Goal: Task Accomplishment & Management: Manage account settings

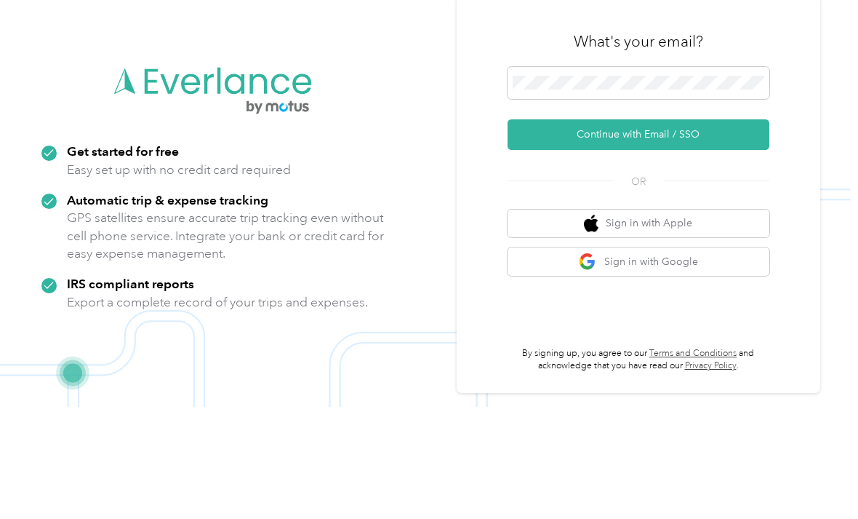
click at [655, 231] on button "Continue with Email / SSO" at bounding box center [639, 246] width 262 height 31
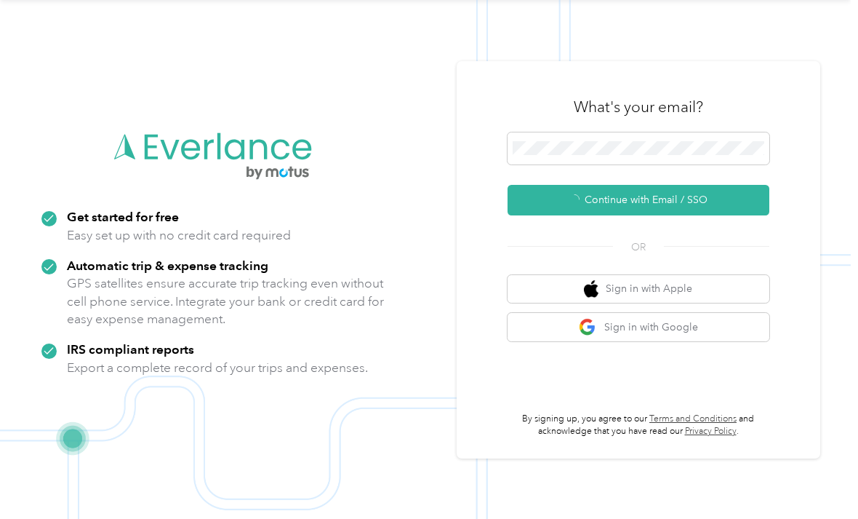
scroll to position [25, 0]
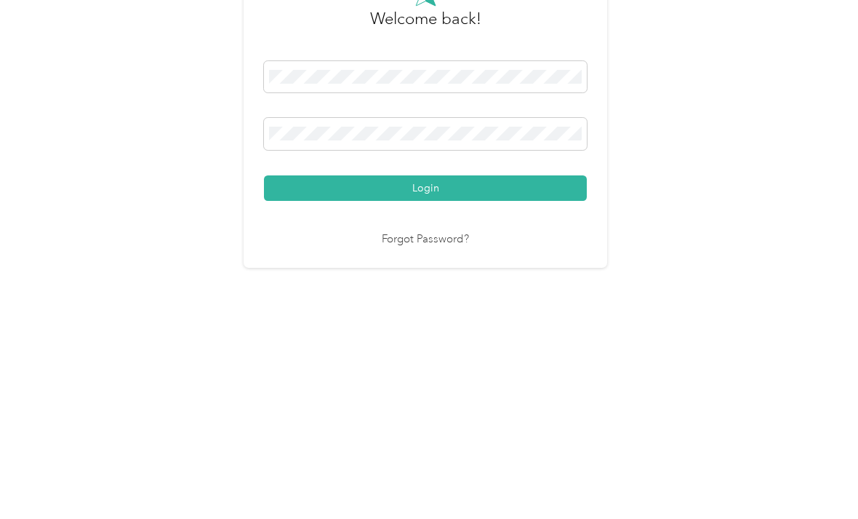
click at [430, 338] on button "Login" at bounding box center [425, 350] width 323 height 25
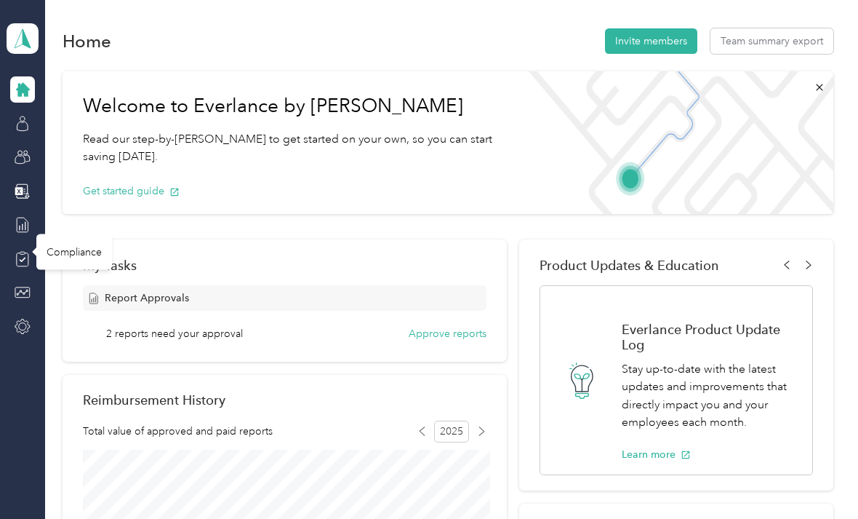
click at [28, 252] on icon at bounding box center [23, 259] width 16 height 16
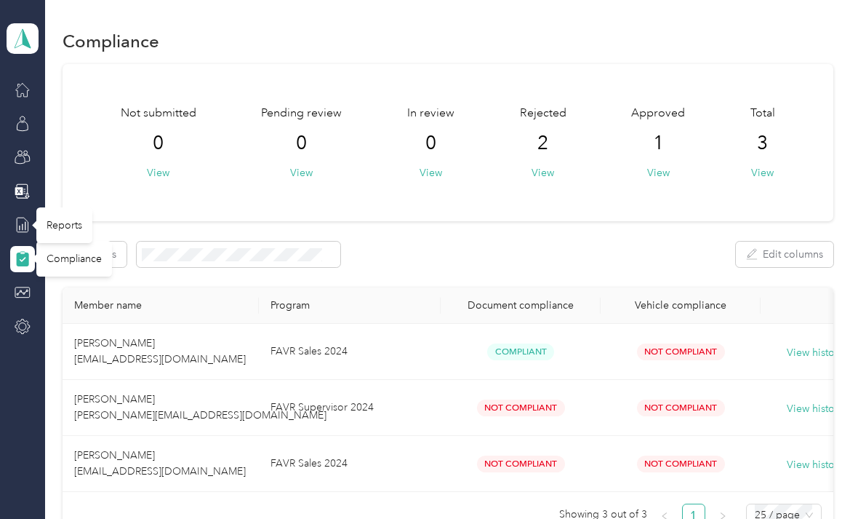
click at [30, 223] on icon at bounding box center [23, 225] width 16 height 16
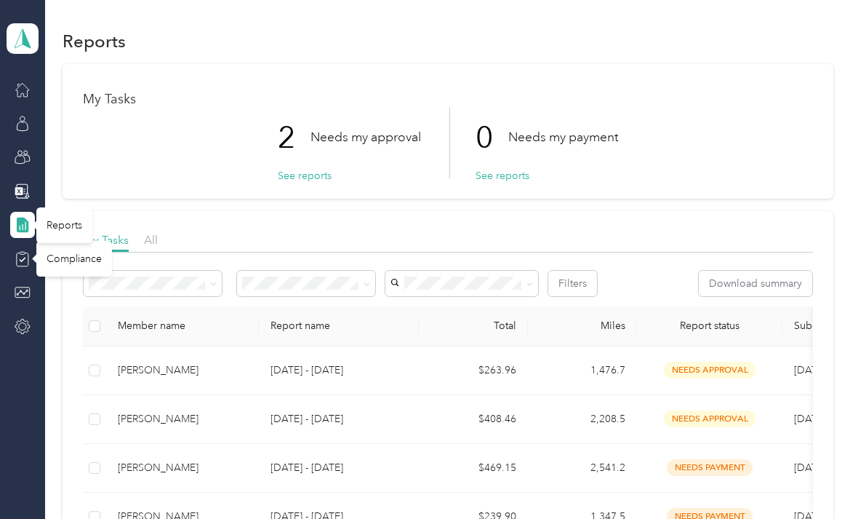
click at [300, 175] on button "See reports" at bounding box center [305, 175] width 54 height 15
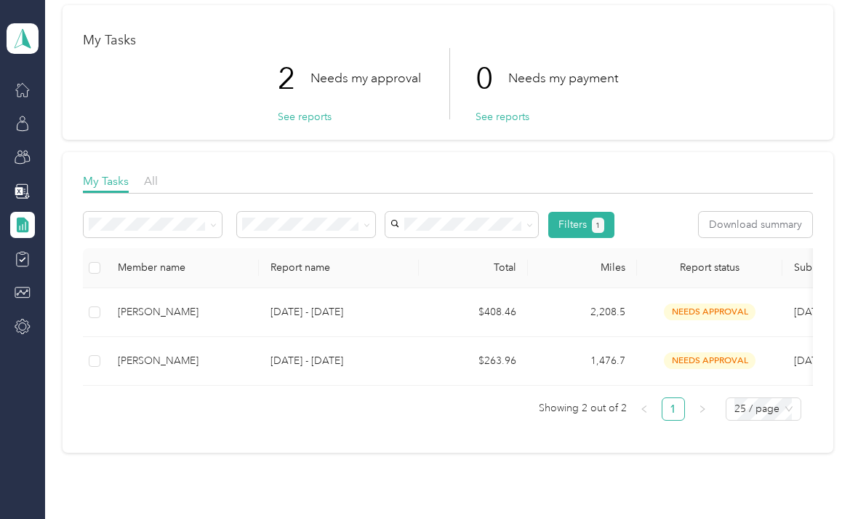
scroll to position [63, 0]
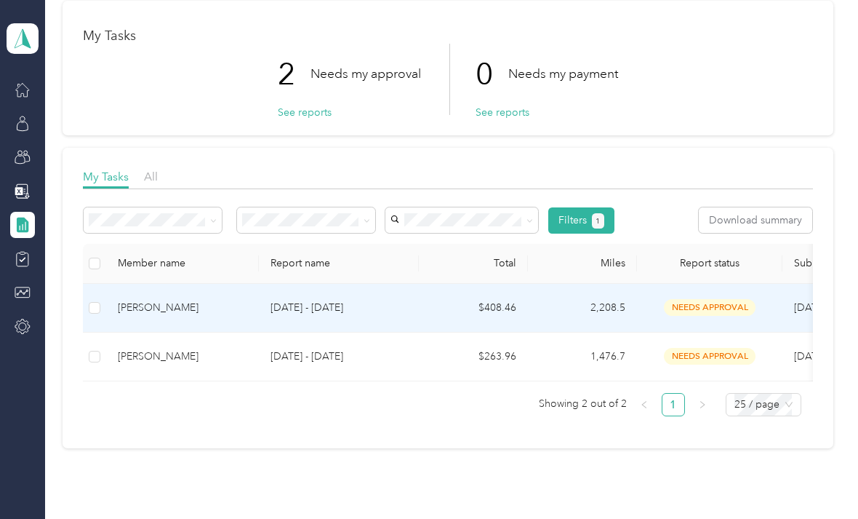
click at [100, 300] on label at bounding box center [95, 308] width 12 height 16
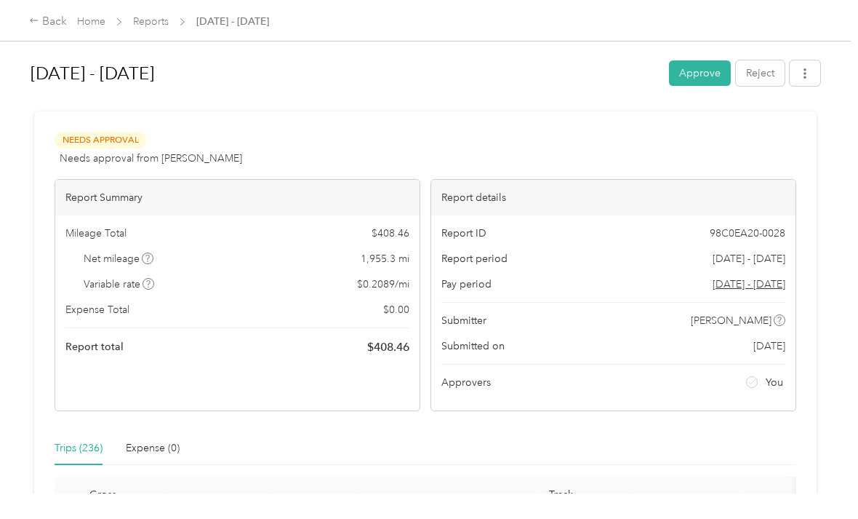
click at [704, 73] on button "Approve" at bounding box center [700, 72] width 62 height 25
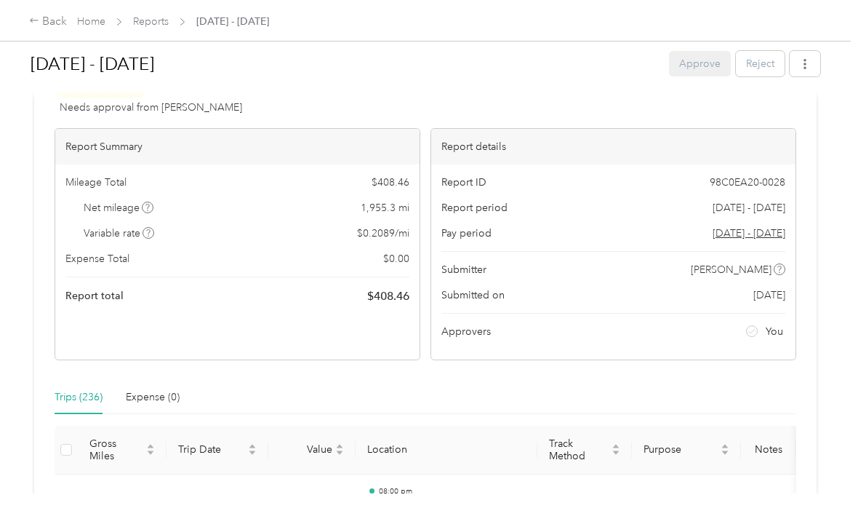
scroll to position [21, 0]
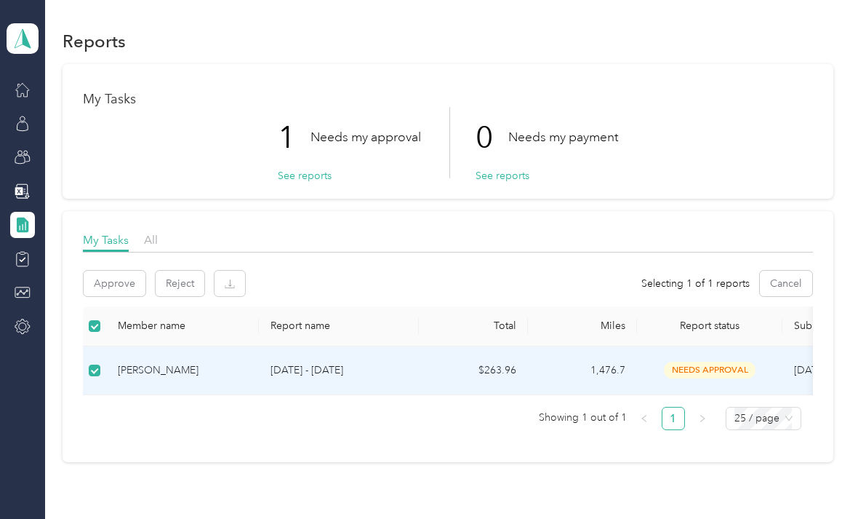
click at [171, 374] on div "[PERSON_NAME]" at bounding box center [182, 370] width 129 height 16
click at [701, 371] on span "needs approval" at bounding box center [710, 370] width 92 height 17
click at [300, 181] on button "See reports" at bounding box center [305, 175] width 54 height 15
click at [305, 177] on button "See reports" at bounding box center [305, 175] width 54 height 15
click at [303, 173] on button "See reports" at bounding box center [305, 175] width 54 height 15
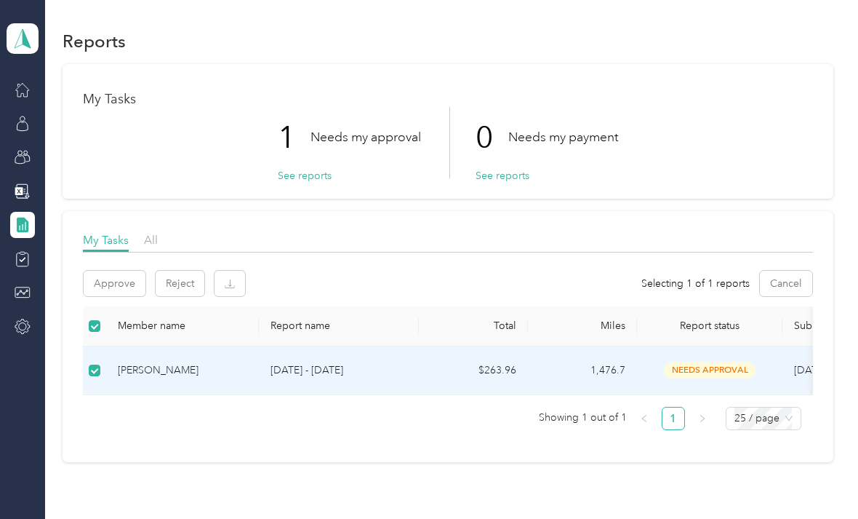
click at [161, 377] on div "[PERSON_NAME]" at bounding box center [182, 370] width 129 height 16
click at [307, 178] on button "See reports" at bounding box center [305, 175] width 54 height 15
click at [311, 180] on button "See reports" at bounding box center [305, 175] width 54 height 15
click at [286, 173] on button "See reports" at bounding box center [305, 175] width 54 height 15
click at [311, 170] on button "See reports" at bounding box center [305, 175] width 54 height 15
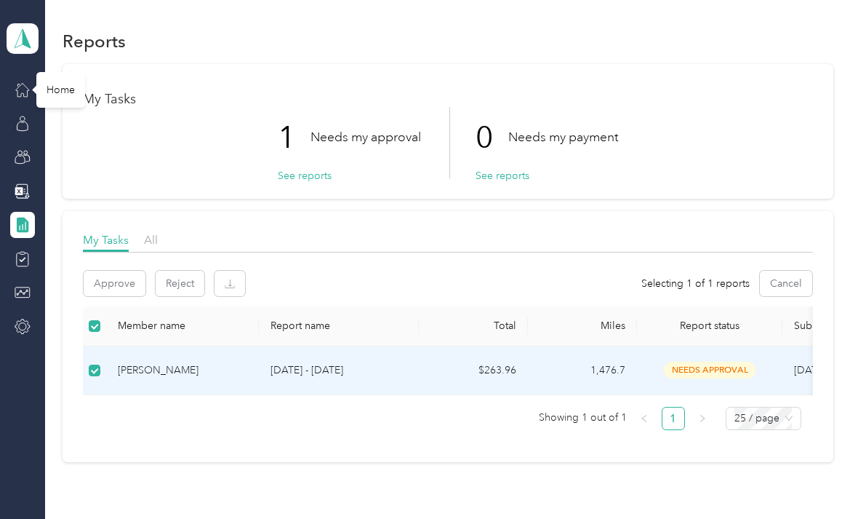
click at [26, 95] on icon at bounding box center [23, 89] width 16 height 16
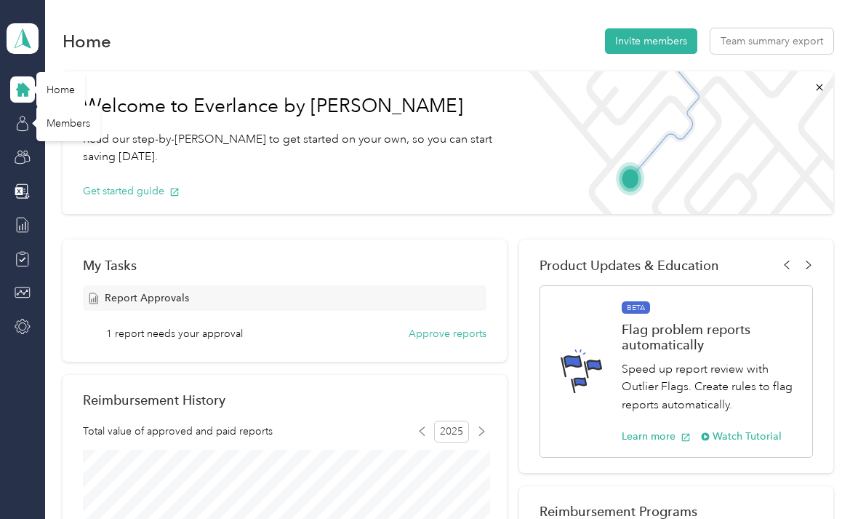
click at [451, 335] on button "Approve reports" at bounding box center [448, 333] width 78 height 15
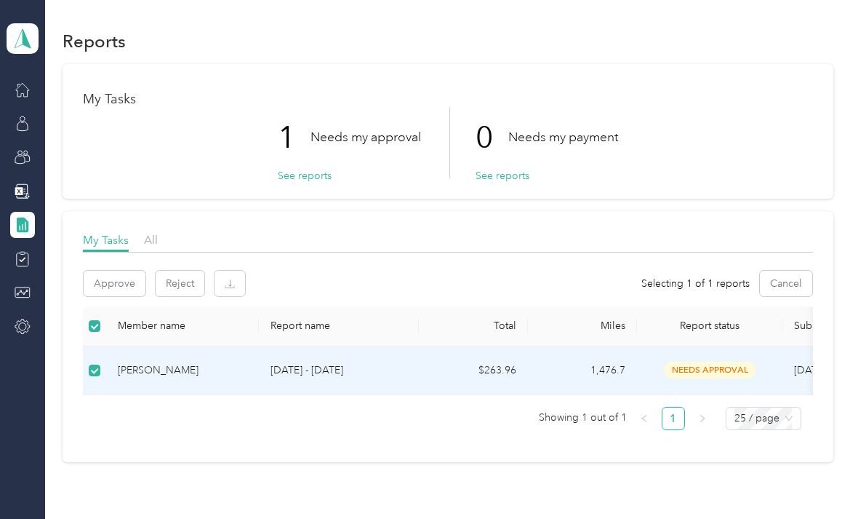
click at [300, 182] on button "See reports" at bounding box center [305, 175] width 54 height 15
click at [123, 287] on button "Approve" at bounding box center [115, 283] width 62 height 25
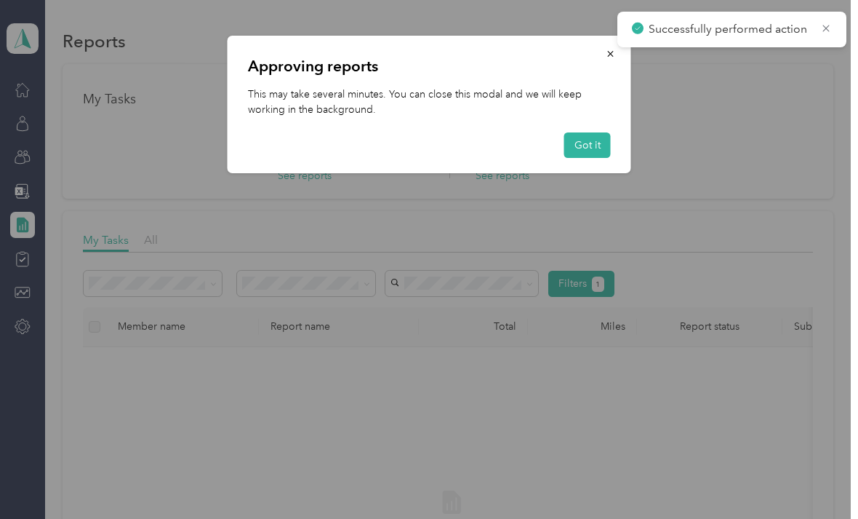
click at [589, 145] on button "Got it" at bounding box center [588, 144] width 47 height 25
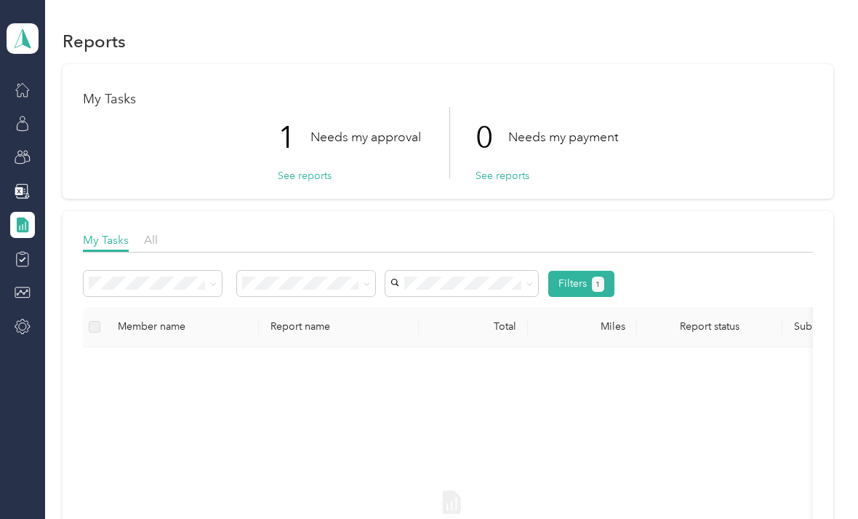
click at [28, 226] on icon at bounding box center [23, 225] width 12 height 15
click at [301, 175] on button "See reports" at bounding box center [305, 175] width 54 height 15
click at [313, 169] on button "See reports" at bounding box center [305, 175] width 54 height 15
click at [28, 124] on icon at bounding box center [23, 124] width 16 height 16
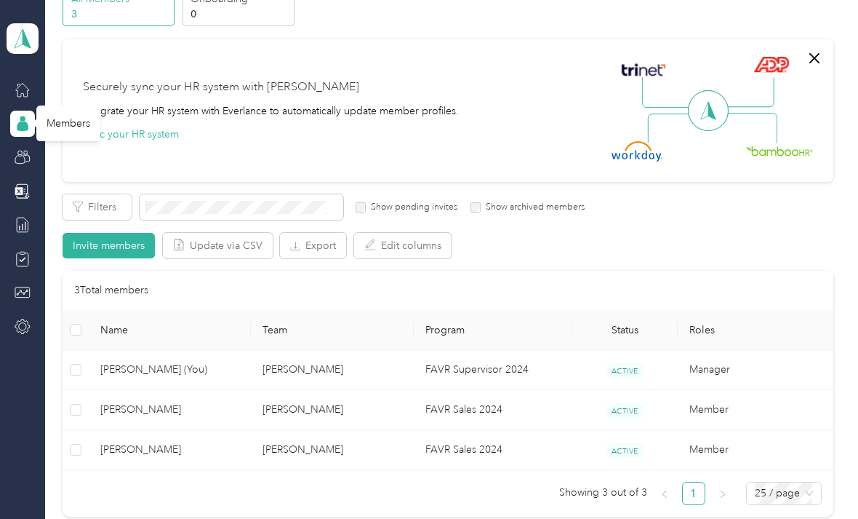
scroll to position [80, 0]
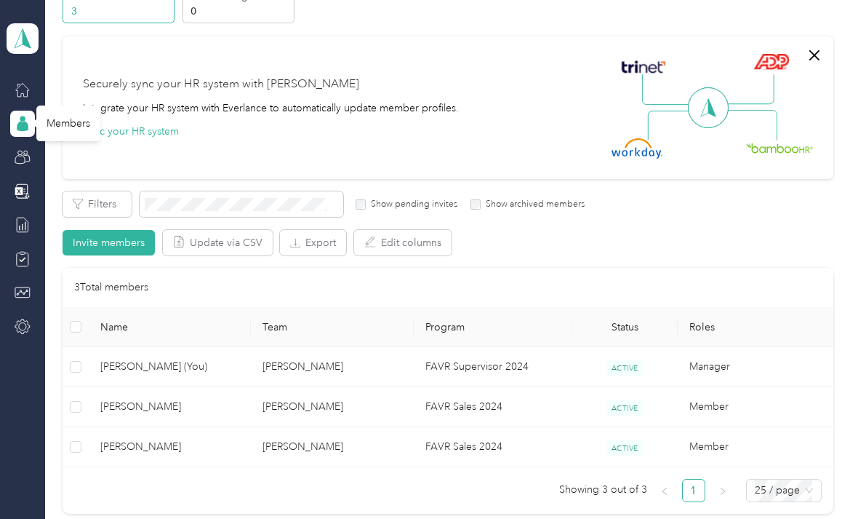
click at [290, 362] on td "[PERSON_NAME]" at bounding box center [332, 367] width 162 height 40
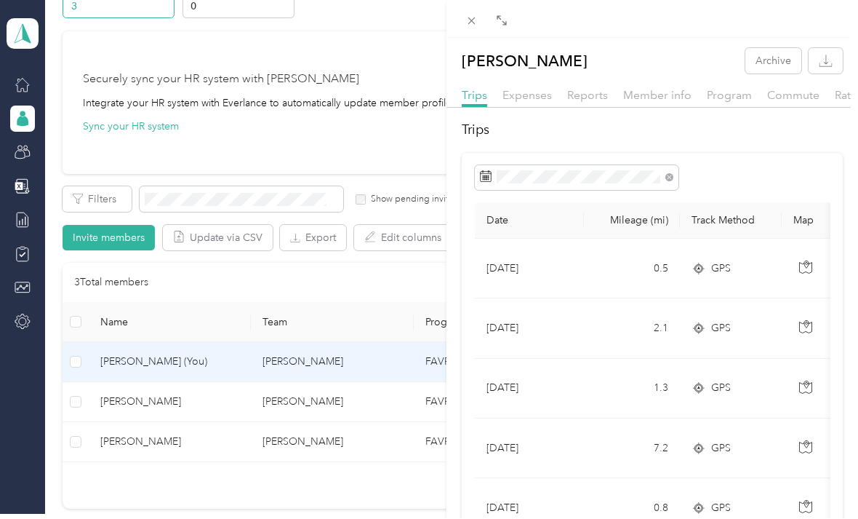
scroll to position [5, 0]
click at [52, 267] on div "[PERSON_NAME] Archive Trips Expenses Reports Member info Program Commute Rates …" at bounding box center [429, 259] width 858 height 519
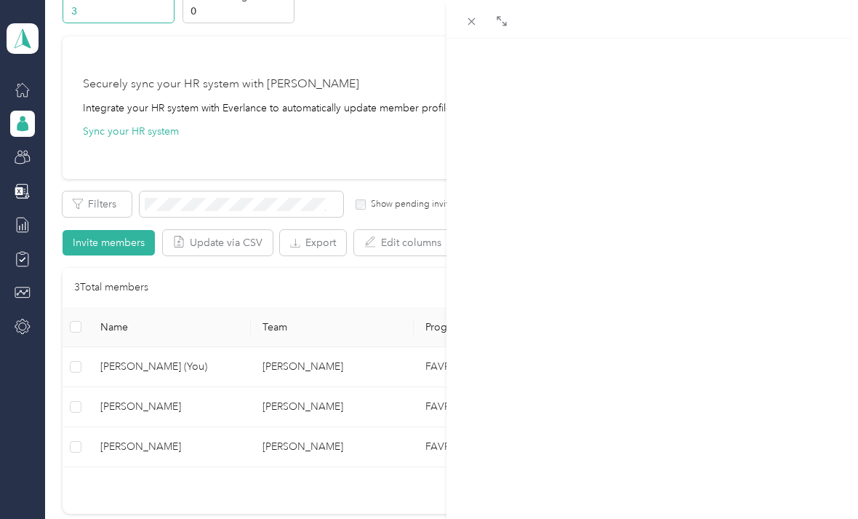
click at [51, 266] on div at bounding box center [429, 259] width 858 height 519
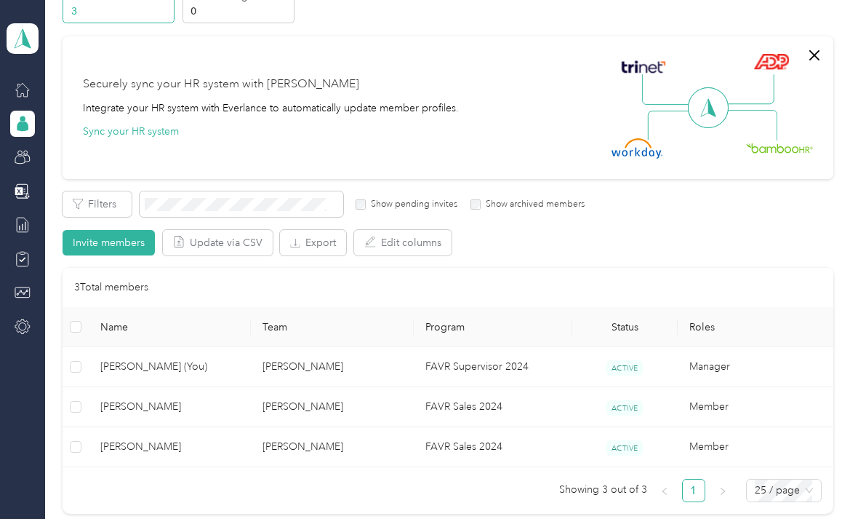
click at [145, 364] on span "[PERSON_NAME] (You)" at bounding box center [169, 367] width 139 height 16
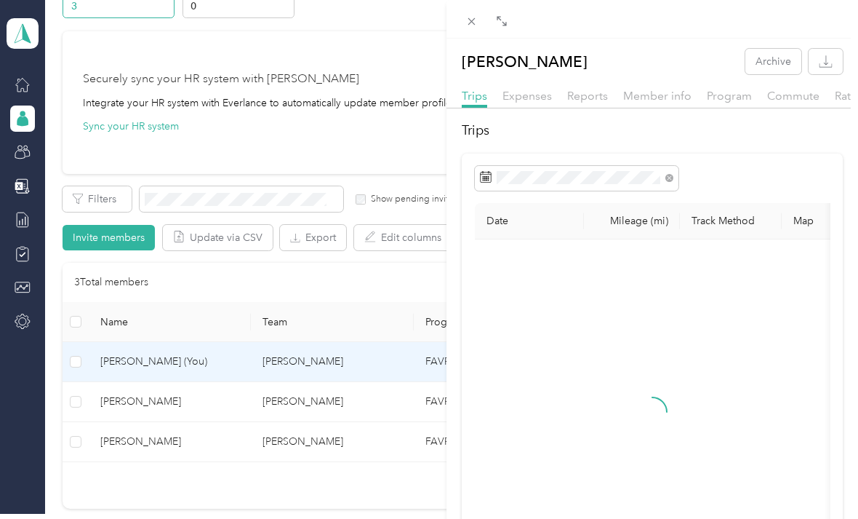
click at [71, 361] on div "[PERSON_NAME] Archive Trips Expenses Reports Member info Program Commute Rates …" at bounding box center [429, 259] width 858 height 519
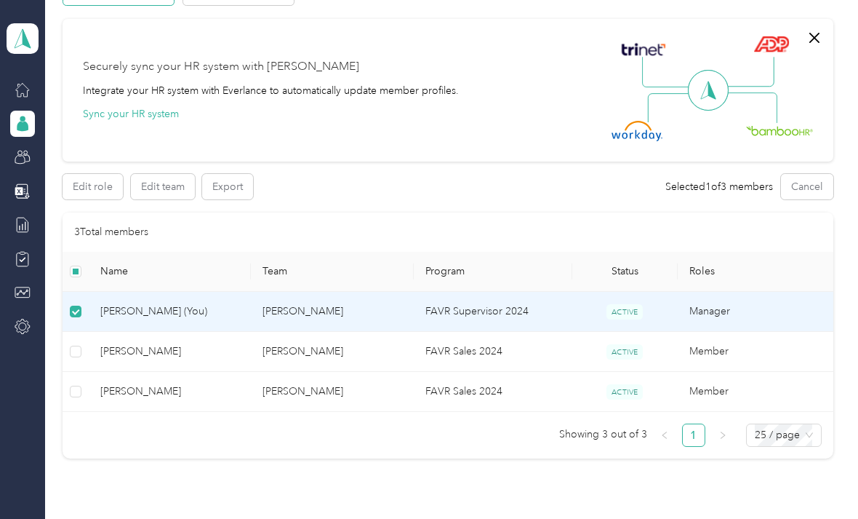
scroll to position [98, 0]
click at [25, 227] on icon at bounding box center [22, 225] width 11 height 15
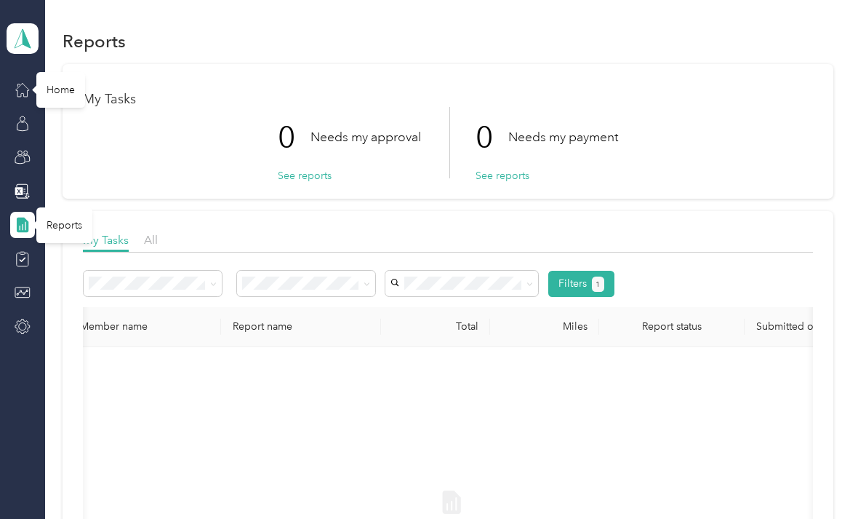
click at [22, 87] on icon at bounding box center [23, 89] width 16 height 16
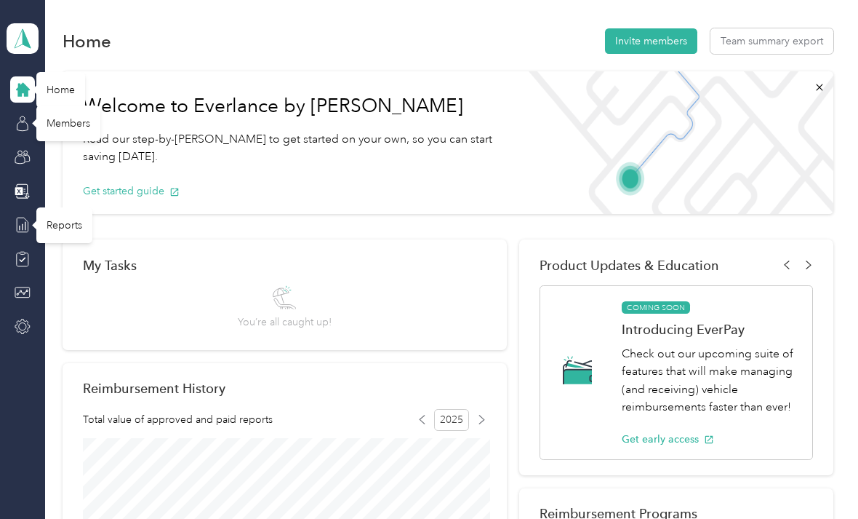
click at [28, 124] on icon at bounding box center [22, 125] width 11 height 9
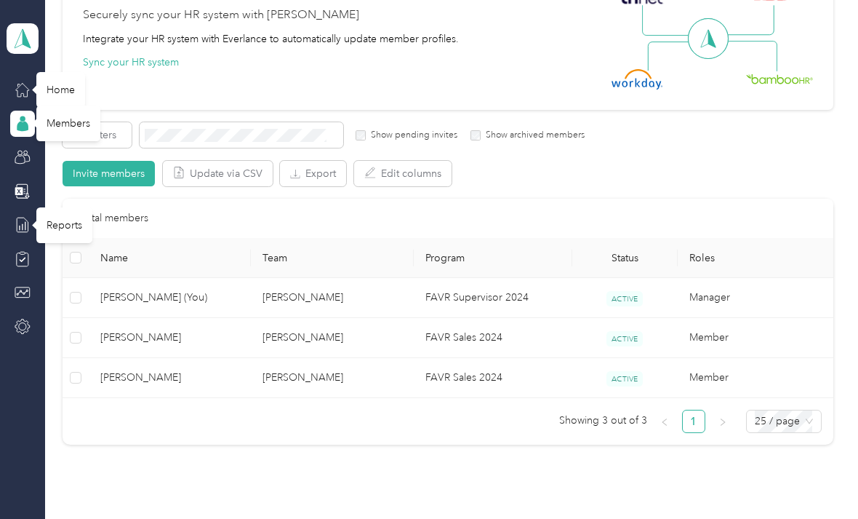
scroll to position [155, 0]
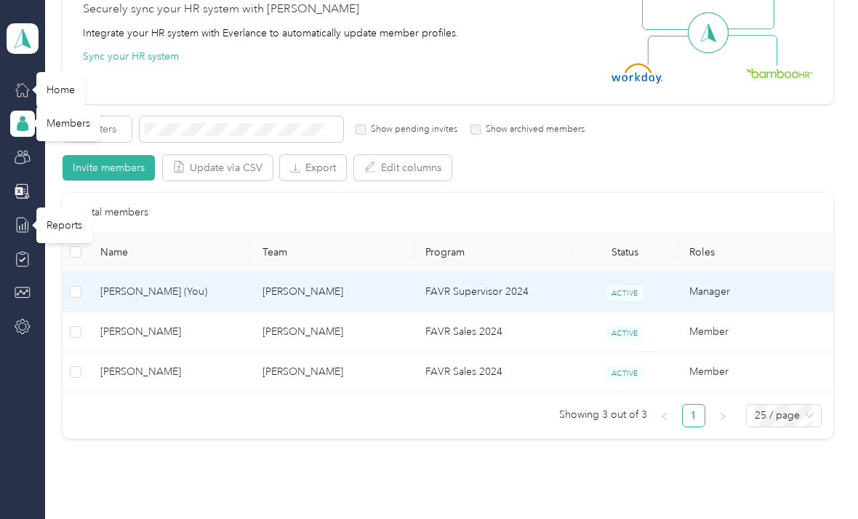
click at [114, 284] on span "[PERSON_NAME] (You)" at bounding box center [169, 292] width 139 height 16
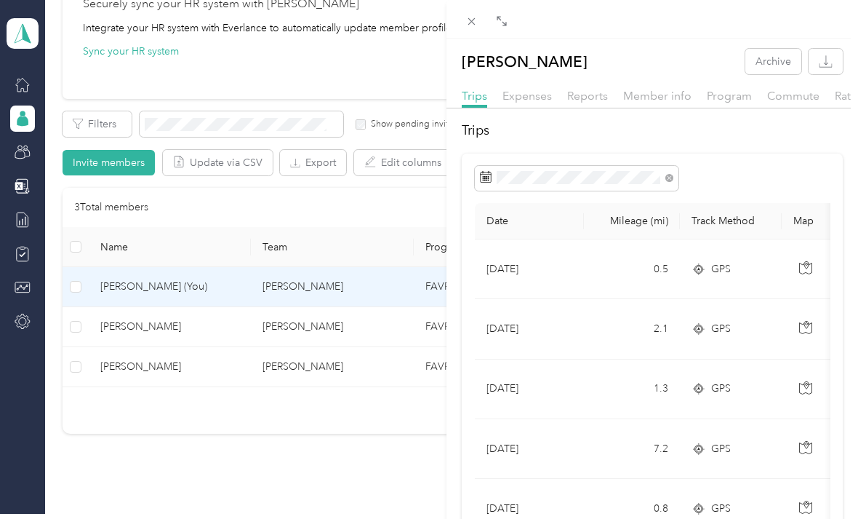
click at [75, 282] on div "[PERSON_NAME] Archive Trips Expenses Reports Member info Program Commute Rates …" at bounding box center [429, 259] width 858 height 519
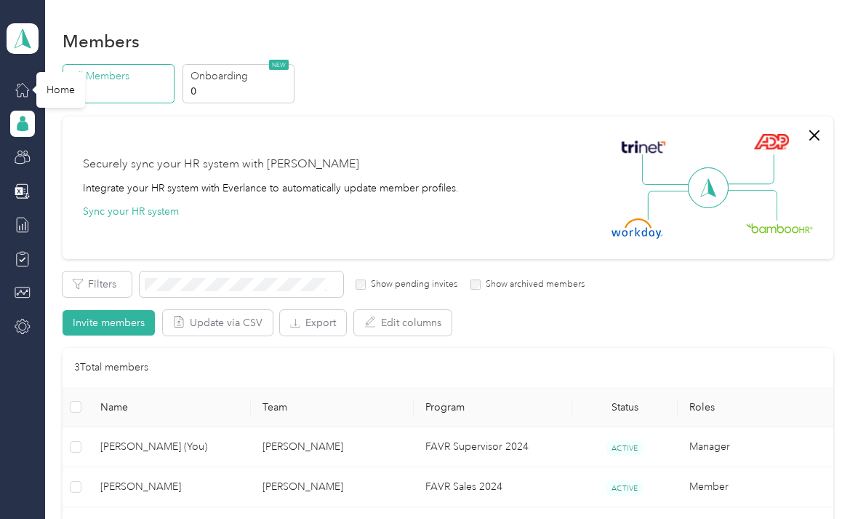
click at [20, 89] on icon at bounding box center [23, 89] width 16 height 16
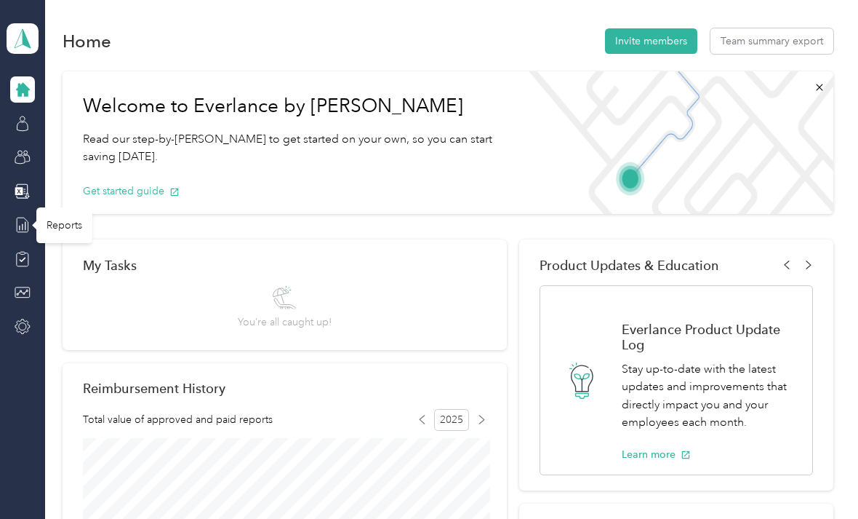
click at [29, 220] on icon at bounding box center [23, 225] width 16 height 16
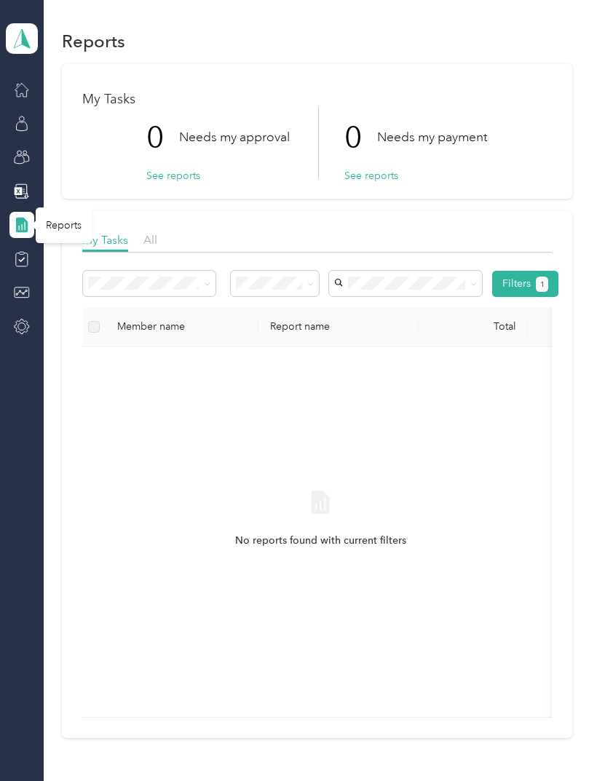
click at [161, 329] on div "Member name" at bounding box center [181, 326] width 129 height 12
click at [97, 327] on label at bounding box center [94, 327] width 12 height 16
click at [154, 248] on div "All" at bounding box center [150, 240] width 14 height 18
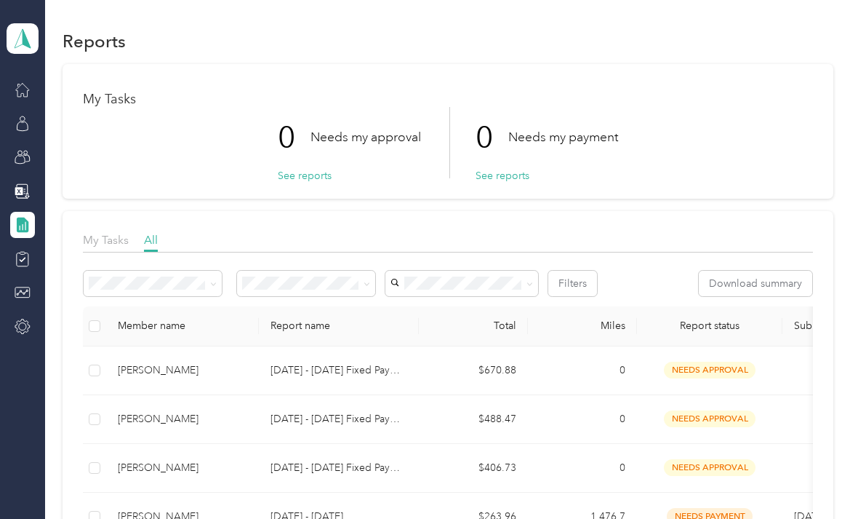
click at [29, 223] on icon at bounding box center [23, 225] width 16 height 16
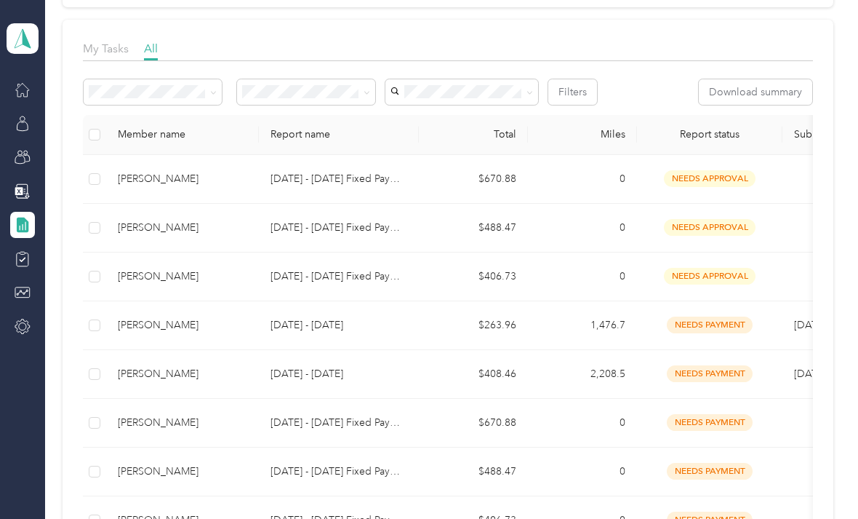
click at [44, 406] on aside "[PERSON_NAME] Team dashboard" at bounding box center [22, 259] width 45 height 519
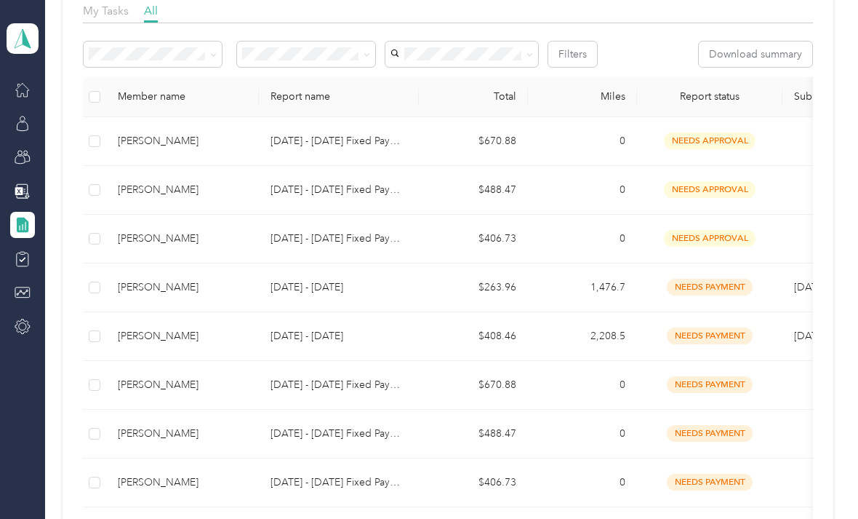
click at [43, 405] on aside "[PERSON_NAME] Team dashboard" at bounding box center [22, 259] width 45 height 519
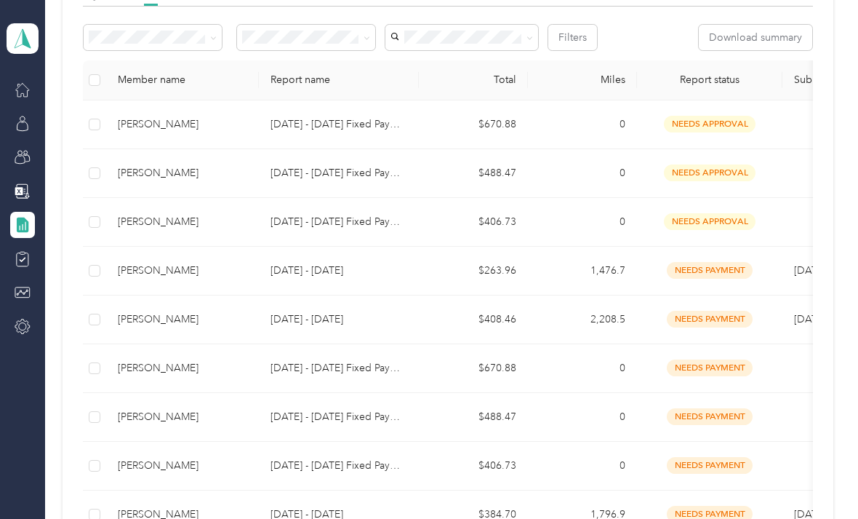
click at [42, 398] on aside "[PERSON_NAME] Team dashboard" at bounding box center [22, 259] width 45 height 519
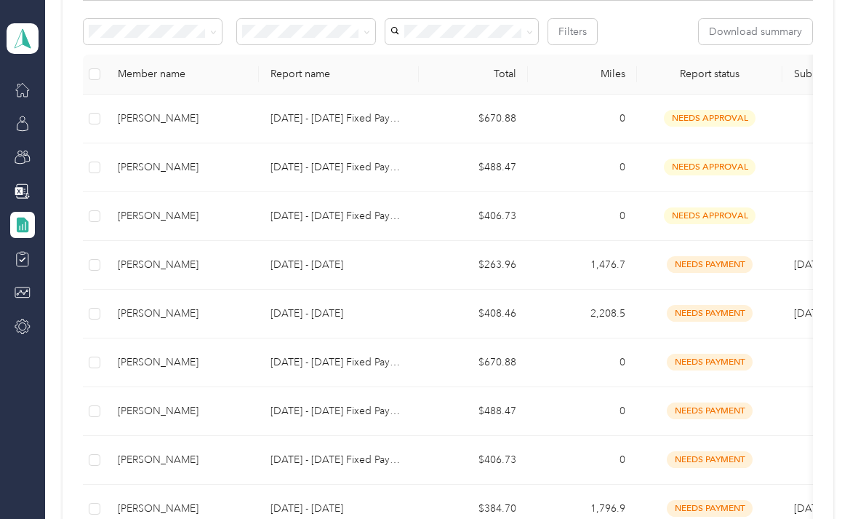
scroll to position [252, 0]
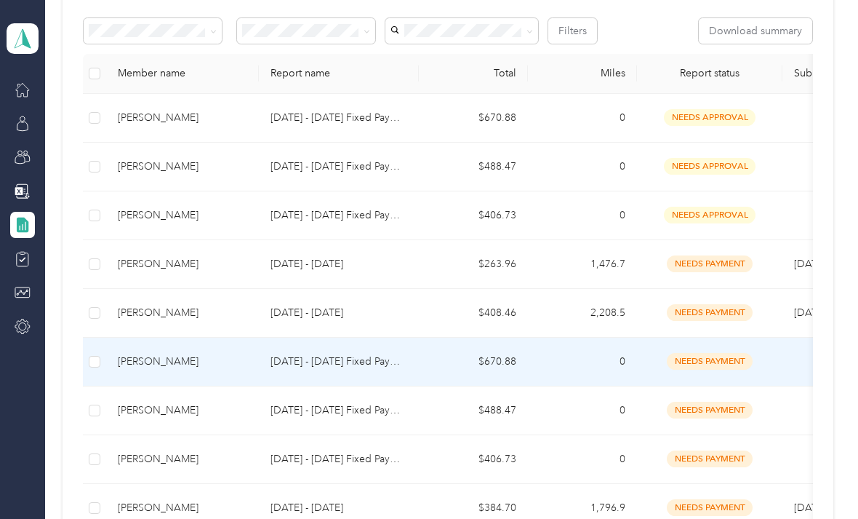
click at [717, 356] on span "needs payment" at bounding box center [710, 361] width 86 height 17
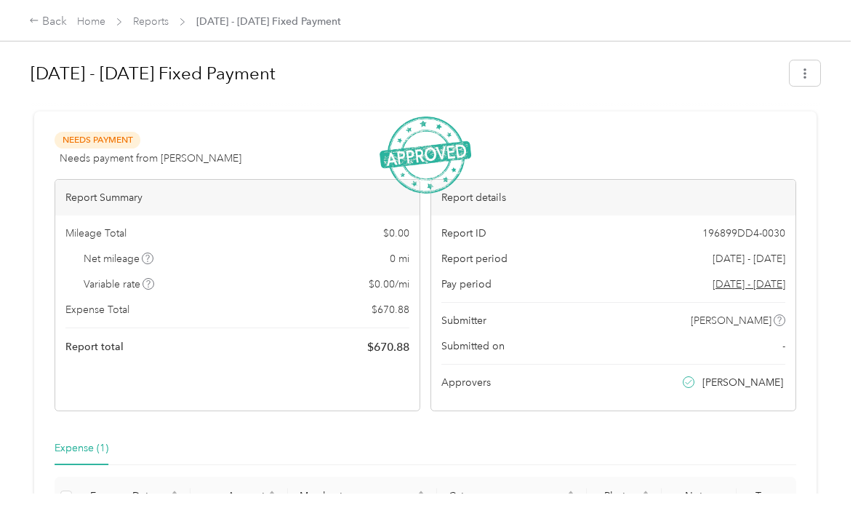
click at [110, 346] on span "Report total" at bounding box center [94, 346] width 58 height 15
click at [402, 365] on div "Report Summary Mileage Total $ 0.00 Net mileage 0 mi Variable rate $ 0.00 / mi …" at bounding box center [238, 295] width 366 height 232
click at [397, 334] on div "Mileage Total $ 0.00 Net mileage 0 mi Variable rate $ 0.00 / mi Expense Total $…" at bounding box center [237, 290] width 364 height 151
click at [384, 300] on div "Mileage Total $ 0.00 Net mileage 0 mi Variable rate $ 0.00 / mi Expense Total $…" at bounding box center [237, 290] width 364 height 151
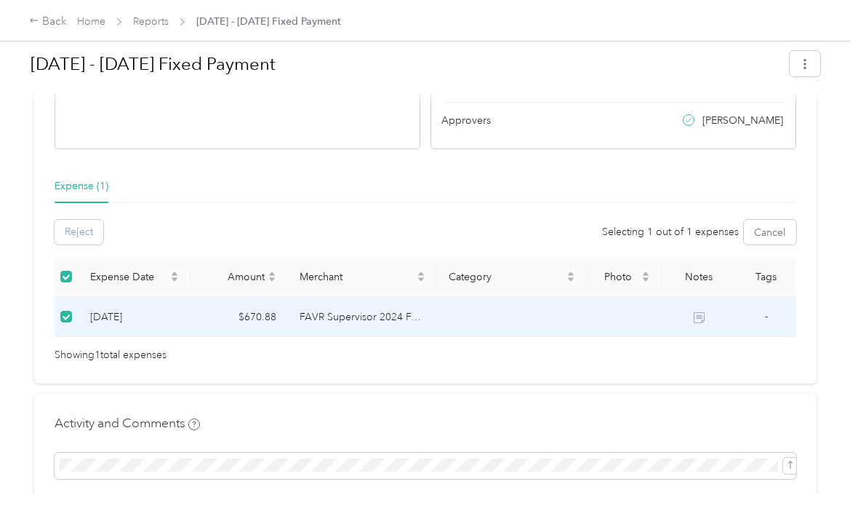
scroll to position [267, 0]
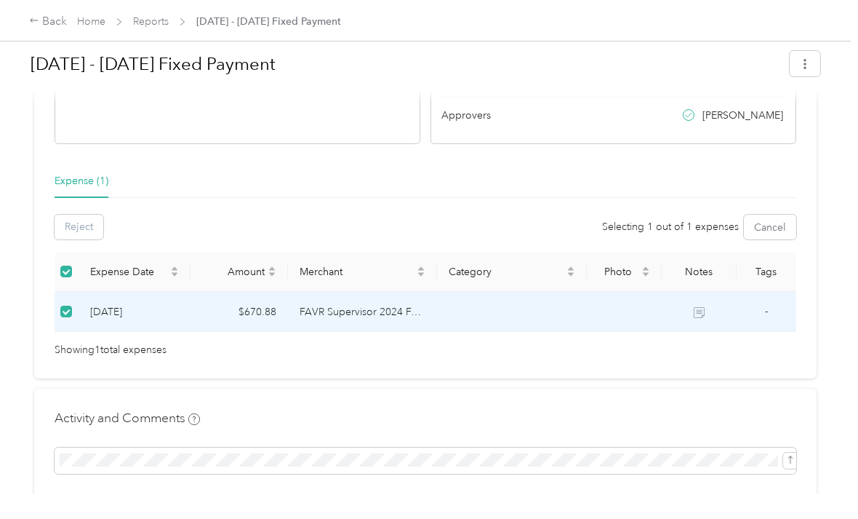
click at [123, 311] on td "[DATE]" at bounding box center [135, 312] width 112 height 40
click at [210, 315] on td "$670.88" at bounding box center [239, 312] width 97 height 40
click at [130, 274] on span "Expense Date" at bounding box center [128, 272] width 77 height 12
click at [116, 274] on span "Expense Date" at bounding box center [128, 272] width 77 height 12
click at [163, 324] on td "[DATE]" at bounding box center [135, 312] width 112 height 40
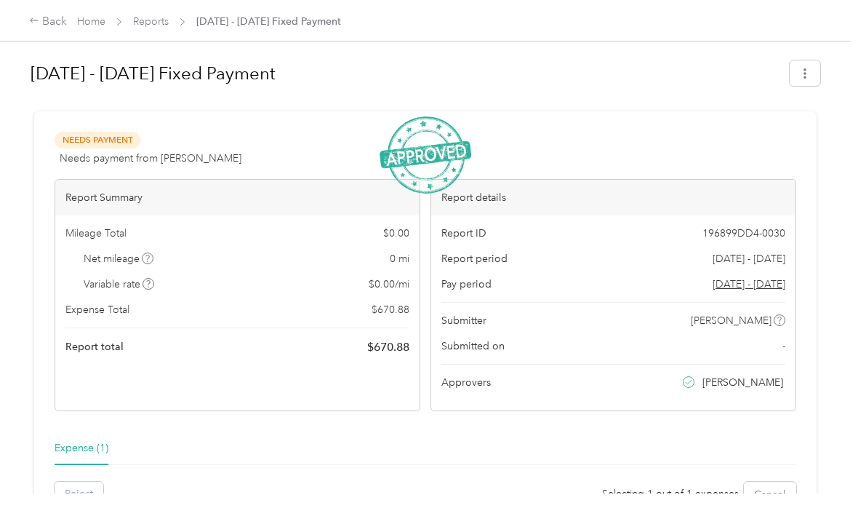
scroll to position [0, 0]
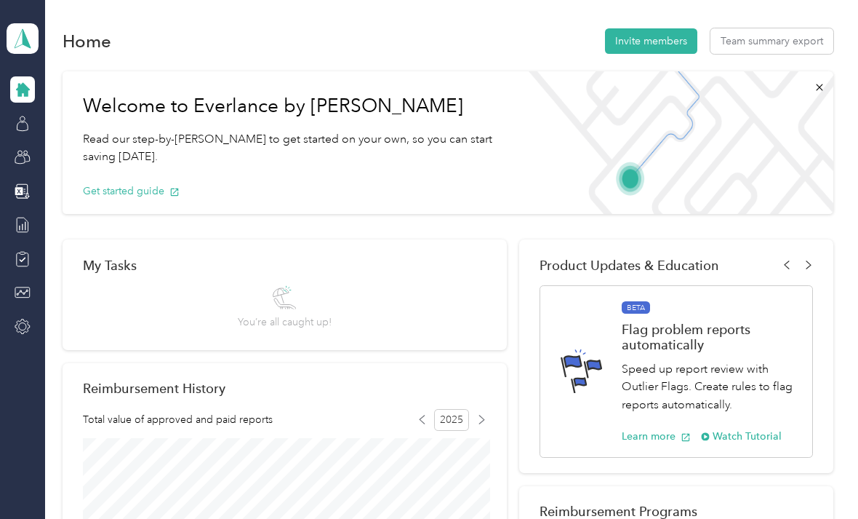
click at [31, 212] on div at bounding box center [22, 225] width 25 height 26
